Goal: Information Seeking & Learning: Learn about a topic

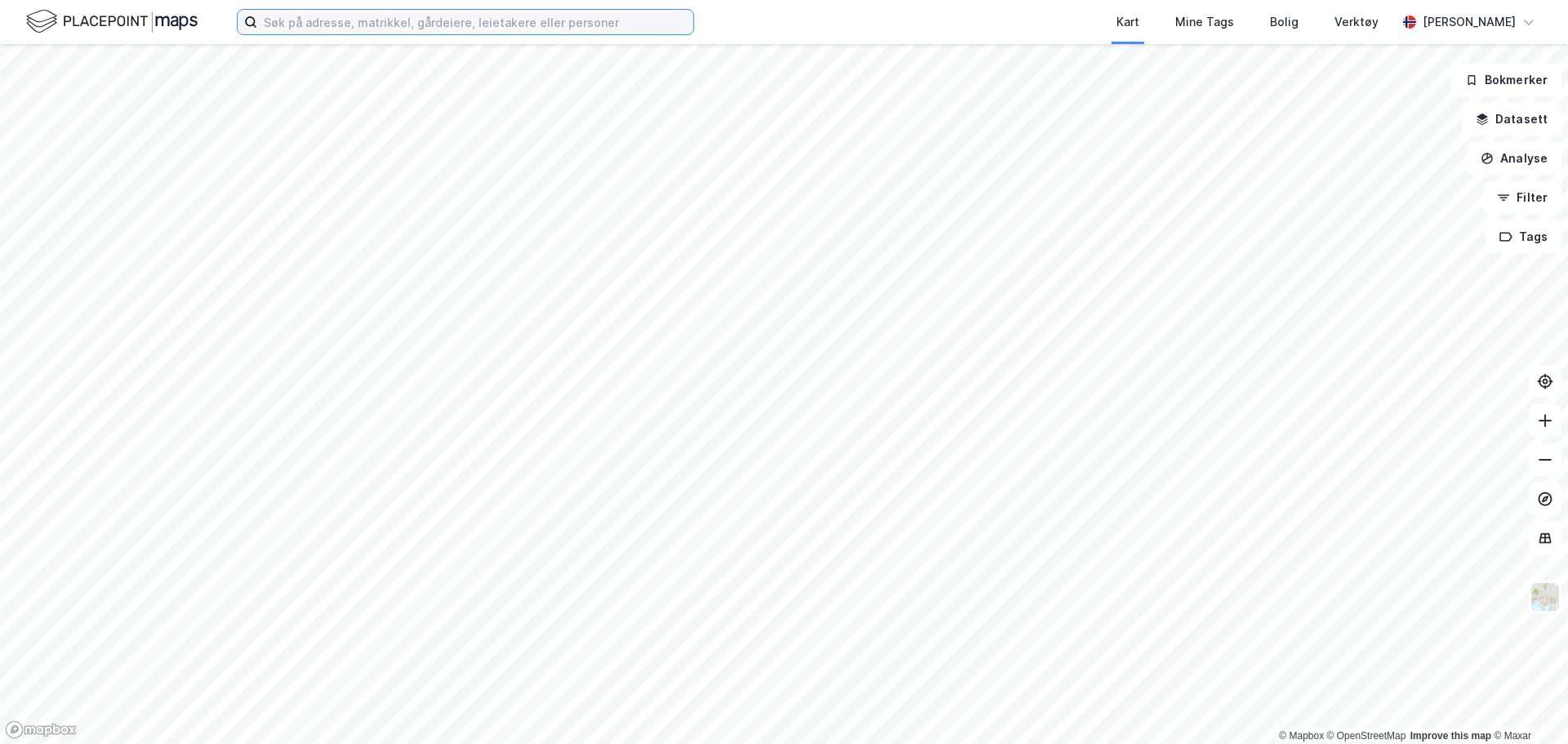
click at [575, 31] on input at bounding box center [476, 22] width 436 height 25
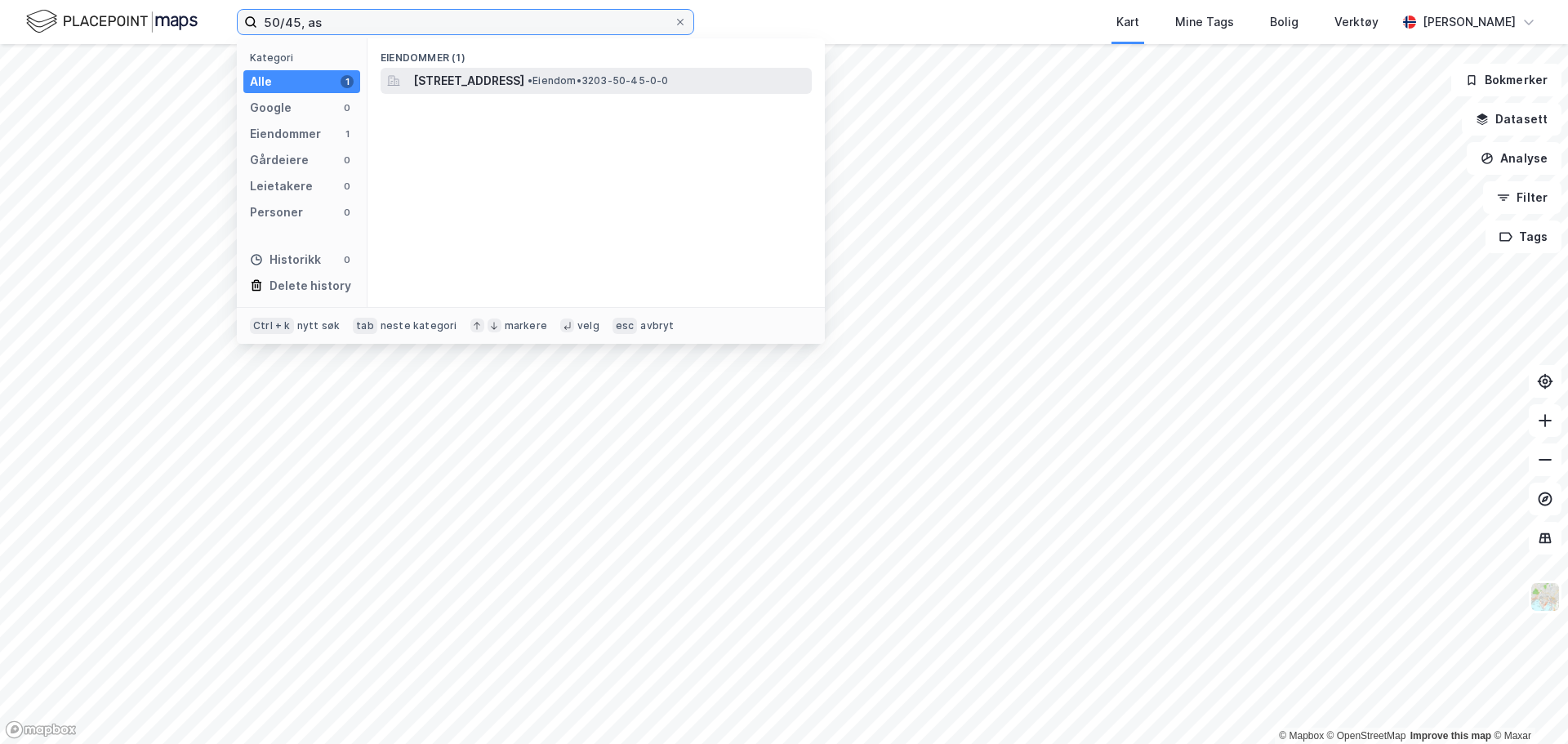
type input "50/45, as"
